Goal: Information Seeking & Learning: Learn about a topic

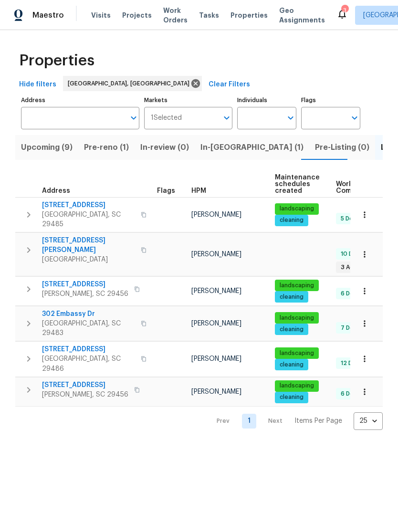
scroll to position [0, 15]
click at [41, 151] on span "Upcoming (10)" at bounding box center [48, 147] width 55 height 13
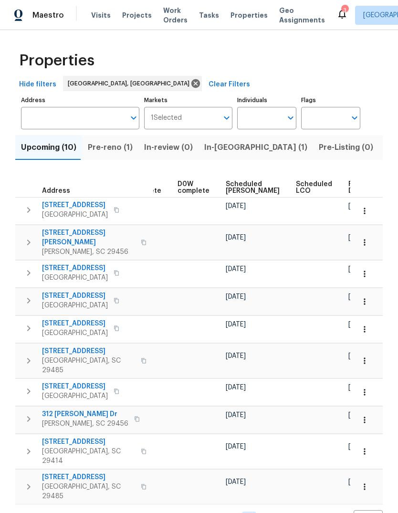
scroll to position [0, 239]
click at [349, 183] on span "Ready Date" at bounding box center [359, 187] width 21 height 13
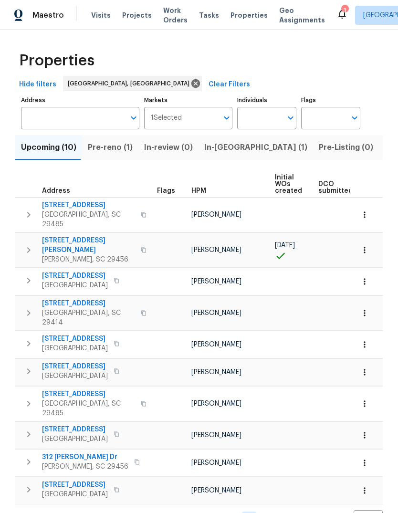
click at [93, 425] on span "5443 Kings River Dr" at bounding box center [75, 430] width 66 height 10
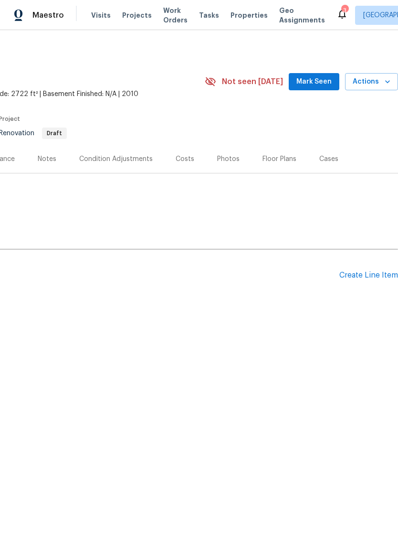
scroll to position [0, 141]
click at [185, 162] on div "Costs" at bounding box center [185, 159] width 19 height 10
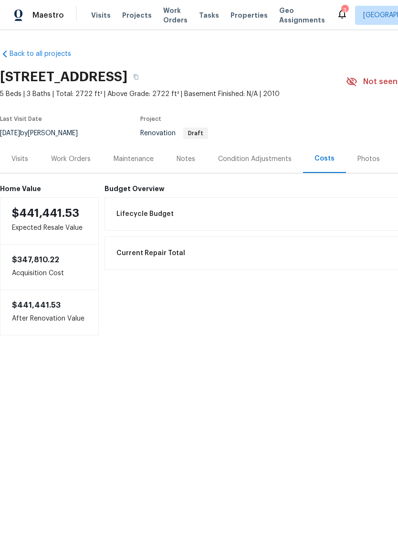
click at [260, 166] on div "Condition Adjustments" at bounding box center [255, 159] width 96 height 28
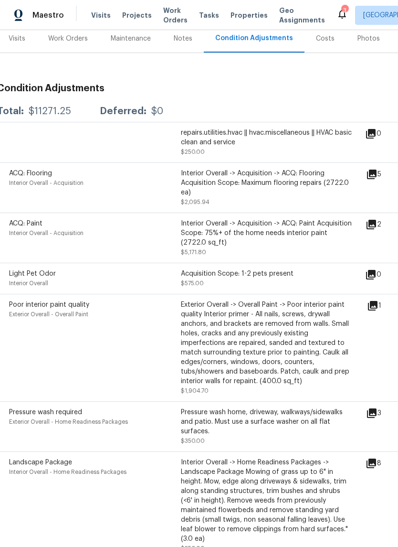
scroll to position [121, 3]
click at [376, 228] on icon at bounding box center [372, 224] width 10 height 10
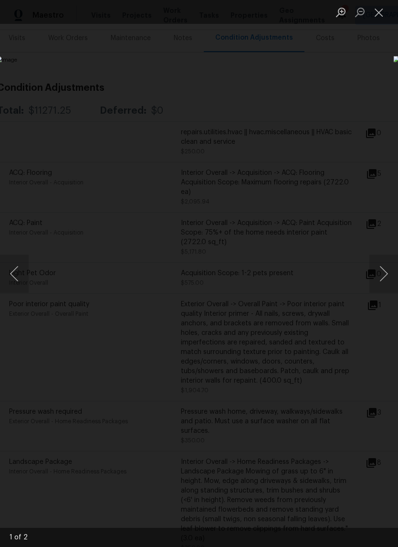
click at [388, 276] on button "Next image" at bounding box center [384, 274] width 29 height 38
click at [388, 274] on button "Next image" at bounding box center [384, 274] width 29 height 38
click at [388, 282] on button "Next image" at bounding box center [384, 274] width 29 height 38
click at [394, 273] on button "Next image" at bounding box center [384, 274] width 29 height 38
click at [380, 11] on button "Close lightbox" at bounding box center [379, 12] width 19 height 17
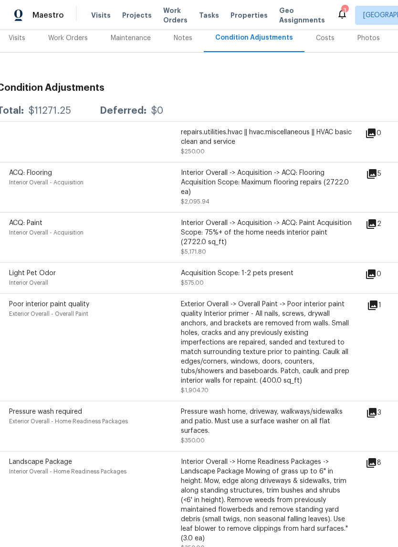
click at [373, 175] on icon at bounding box center [371, 173] width 11 height 11
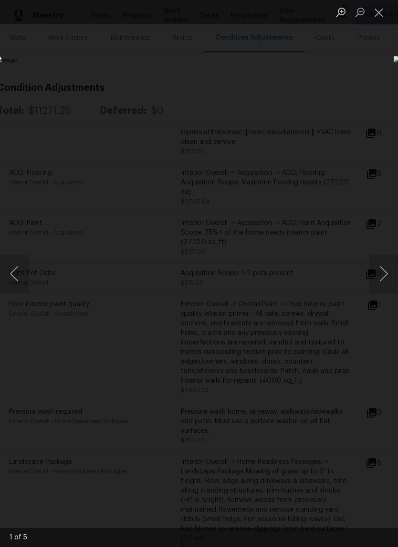
click at [386, 278] on button "Next image" at bounding box center [384, 274] width 29 height 38
click at [388, 276] on button "Next image" at bounding box center [384, 274] width 29 height 38
click at [387, 276] on button "Next image" at bounding box center [384, 274] width 29 height 38
click at [387, 277] on button "Next image" at bounding box center [384, 274] width 29 height 38
click at [388, 277] on button "Next image" at bounding box center [384, 274] width 29 height 38
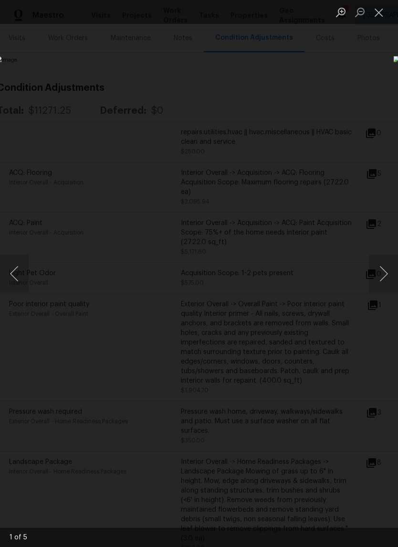
click at [386, 280] on button "Next image" at bounding box center [384, 274] width 29 height 38
click at [385, 278] on button "Next image" at bounding box center [384, 274] width 29 height 38
click at [387, 279] on button "Next image" at bounding box center [384, 274] width 29 height 38
click at [383, 277] on button "Next image" at bounding box center [384, 274] width 29 height 38
click at [378, 14] on button "Close lightbox" at bounding box center [379, 12] width 19 height 17
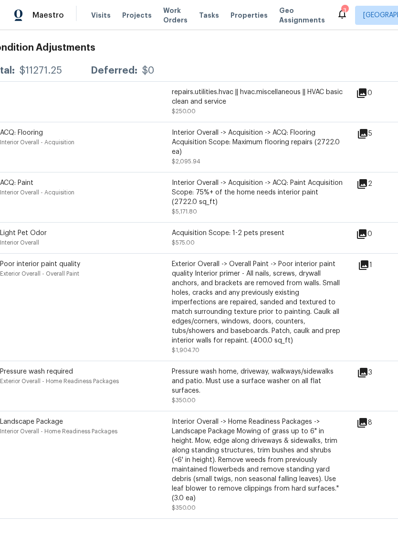
scroll to position [160, 12]
click at [369, 378] on icon at bounding box center [362, 372] width 11 height 11
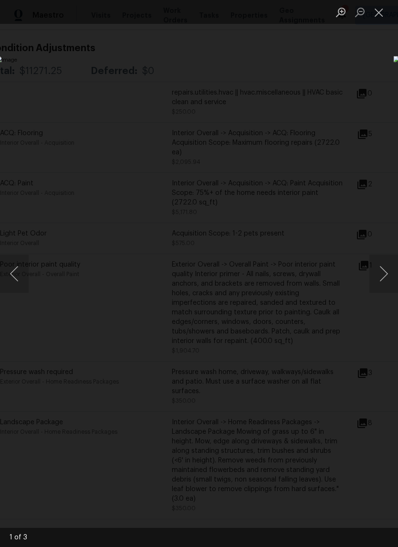
click at [387, 274] on button "Next image" at bounding box center [384, 274] width 29 height 38
click at [388, 279] on button "Next image" at bounding box center [384, 274] width 29 height 38
click at [387, 276] on button "Next image" at bounding box center [384, 274] width 29 height 38
click at [381, 17] on button "Close lightbox" at bounding box center [379, 12] width 19 height 17
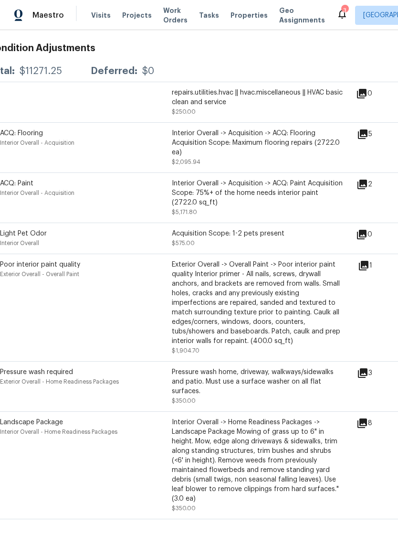
click at [367, 428] on icon at bounding box center [363, 423] width 10 height 10
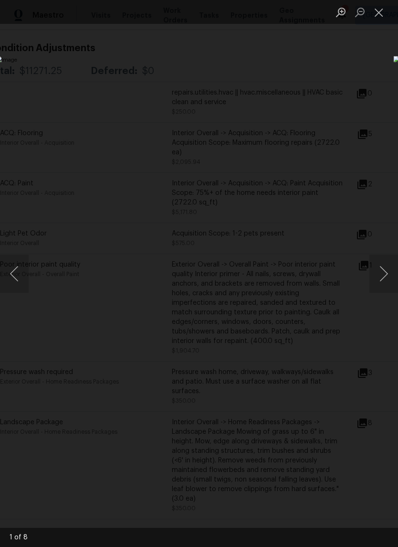
click at [384, 277] on button "Next image" at bounding box center [384, 274] width 29 height 38
click at [388, 274] on button "Next image" at bounding box center [384, 274] width 29 height 38
click at [394, 274] on button "Next image" at bounding box center [384, 274] width 29 height 38
click at [393, 274] on button "Next image" at bounding box center [384, 274] width 29 height 38
click at [372, 15] on button "Close lightbox" at bounding box center [379, 12] width 19 height 17
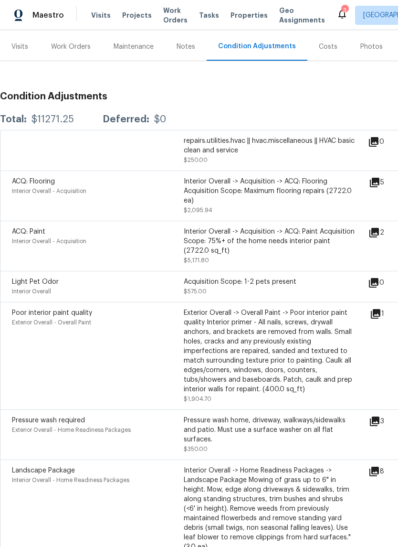
scroll to position [113, 0]
click at [379, 317] on icon at bounding box center [376, 314] width 10 height 10
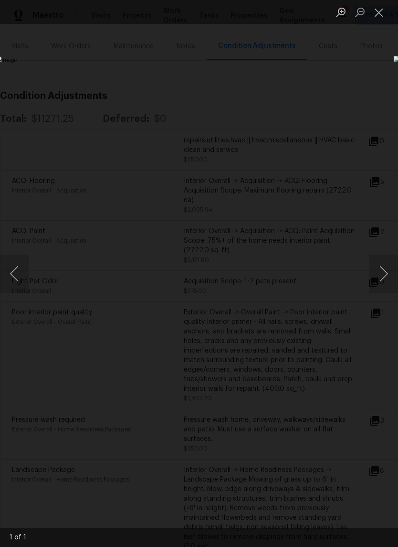
click at [387, 276] on button "Next image" at bounding box center [384, 274] width 29 height 38
click at [388, 265] on button "Next image" at bounding box center [384, 274] width 29 height 38
click at [377, 12] on button "Close lightbox" at bounding box center [379, 12] width 19 height 17
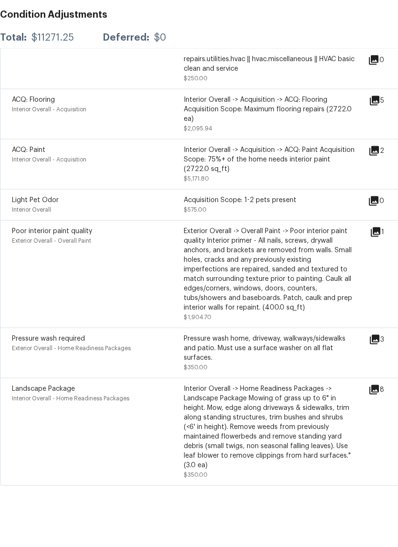
scroll to position [23, 0]
click at [382, 260] on icon at bounding box center [375, 265] width 11 height 11
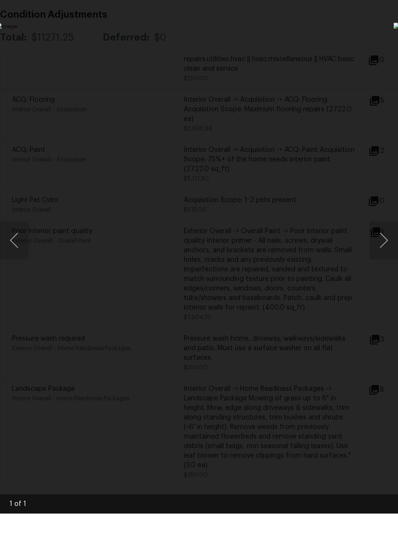
click at [388, 255] on button "Next image" at bounding box center [384, 274] width 29 height 38
click at [383, 23] on div "Lightbox" at bounding box center [199, 273] width 398 height 547
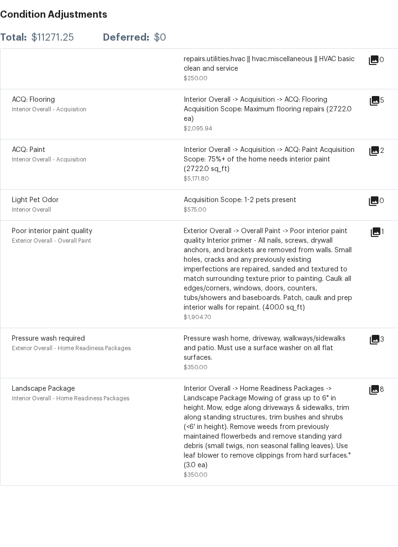
click at [379, 418] on icon at bounding box center [375, 423] width 10 height 10
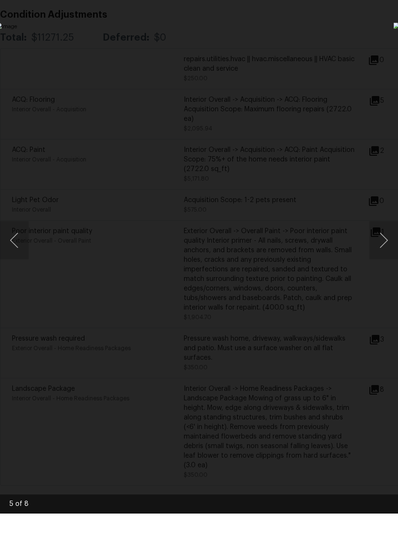
click at [390, 255] on button "Next image" at bounding box center [384, 274] width 29 height 38
click at [393, 255] on button "Next image" at bounding box center [384, 274] width 29 height 38
click at [389, 255] on button "Next image" at bounding box center [384, 274] width 29 height 38
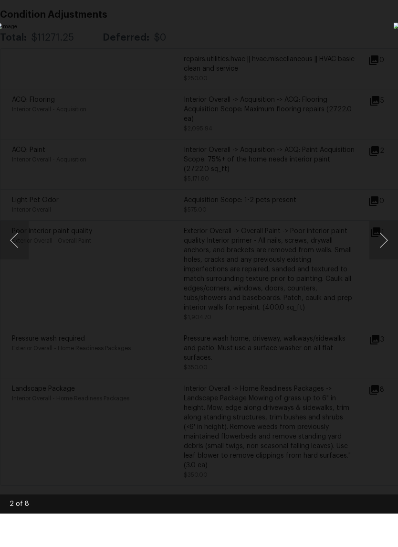
click at [385, 255] on button "Next image" at bounding box center [384, 274] width 29 height 38
click at [383, 20] on div "Lightbox" at bounding box center [199, 273] width 398 height 547
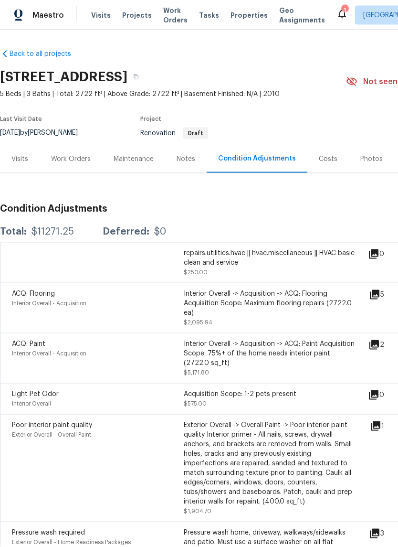
scroll to position [0, 0]
click at [80, 164] on div "Work Orders" at bounding box center [71, 159] width 63 height 28
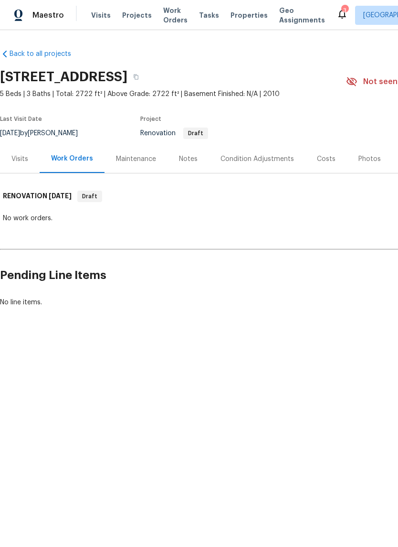
click at [182, 160] on div "Notes" at bounding box center [188, 159] width 19 height 10
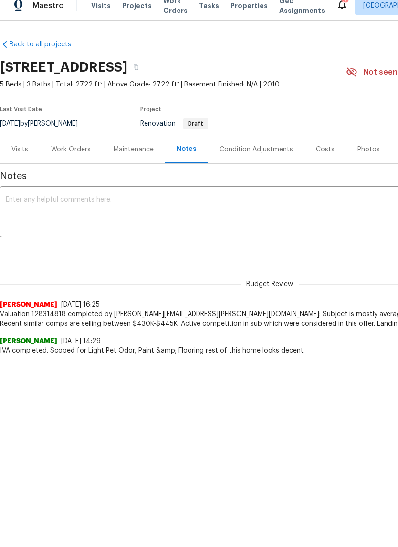
click at [330, 157] on div "Costs" at bounding box center [326, 159] width 42 height 28
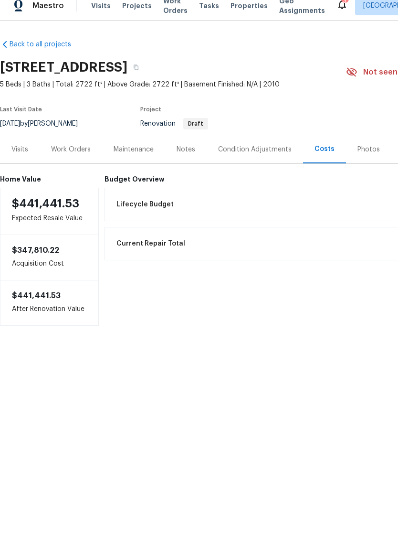
click at [254, 145] on div "Condition Adjustments" at bounding box center [255, 159] width 96 height 28
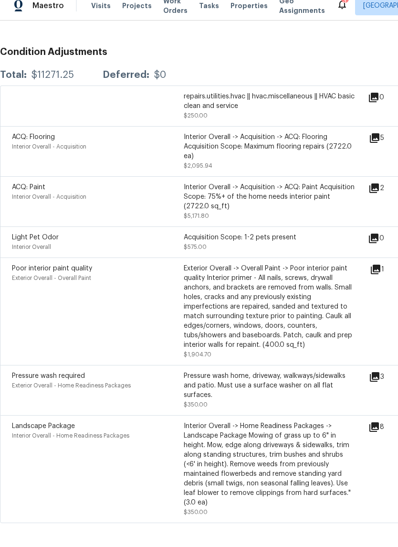
scroll to position [148, 0]
